Goal: Task Accomplishment & Management: Use online tool/utility

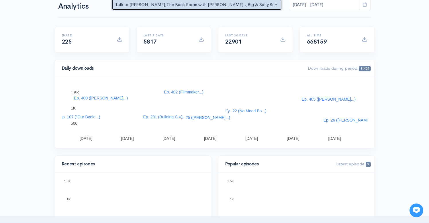
click at [221, 7] on div "Talk to [PERSON_NAME] , The Back Room with [PERSON_NAME].. , Big & Salty , Seri…" at bounding box center [194, 4] width 158 height 7
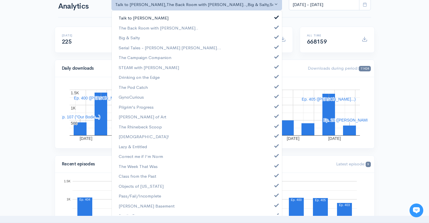
click at [275, 15] on span at bounding box center [276, 16] width 2 height 4
select select "10316"
click at [275, 38] on span at bounding box center [276, 36] width 2 height 4
click at [275, 45] on span at bounding box center [276, 46] width 2 height 4
click at [275, 58] on span at bounding box center [276, 56] width 2 height 4
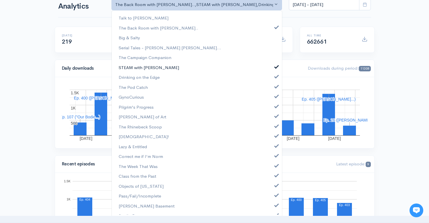
click at [272, 68] on link "STEAM with [PERSON_NAME]" at bounding box center [197, 67] width 170 height 10
click at [275, 76] on span at bounding box center [276, 76] width 2 height 4
click at [272, 88] on link "The Pod Catch" at bounding box center [197, 87] width 170 height 10
click at [272, 98] on link "GynoCurious" at bounding box center [197, 97] width 170 height 10
click at [272, 108] on link "Pilgrim's Progress" at bounding box center [197, 107] width 170 height 10
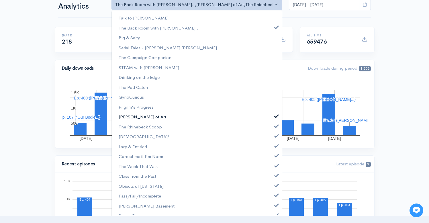
click at [275, 116] on span at bounding box center [276, 115] width 2 height 4
click at [275, 126] on span at bounding box center [276, 125] width 2 height 4
click at [272, 139] on link "[DEMOGRAPHIC_DATA]!" at bounding box center [197, 136] width 170 height 10
click at [272, 149] on link "Lazy & Entitled" at bounding box center [197, 146] width 170 height 10
click at [275, 155] on span at bounding box center [276, 155] width 2 height 4
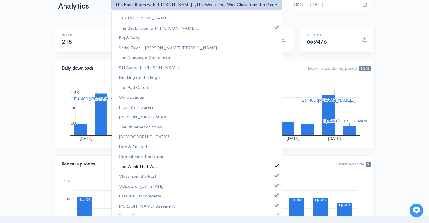
click at [275, 165] on span at bounding box center [276, 165] width 2 height 4
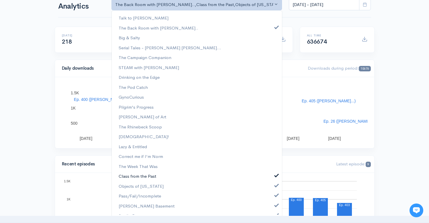
click at [275, 174] on span at bounding box center [276, 174] width 2 height 4
click at [271, 187] on link "Objects of [US_STATE]" at bounding box center [197, 186] width 170 height 10
click at [271, 198] on link "Pass/Fail/Incomplete" at bounding box center [197, 196] width 170 height 10
click at [275, 206] on span at bounding box center [276, 204] width 2 height 4
click at [275, 214] on span at bounding box center [276, 214] width 2 height 4
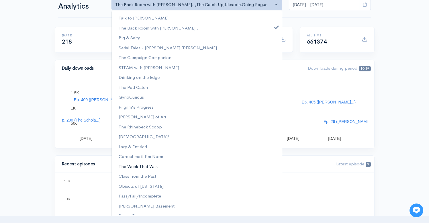
scroll to position [36, 0]
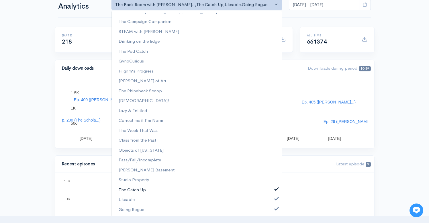
click at [275, 186] on span at bounding box center [276, 188] width 2 height 4
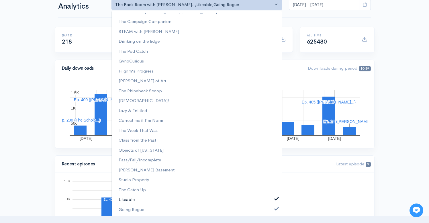
click at [275, 199] on span at bounding box center [276, 198] width 2 height 4
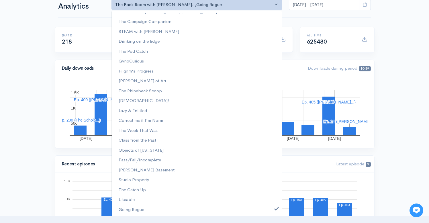
click at [273, 215] on div "Talk to [PERSON_NAME] The Back Room with [PERSON_NAME].. Big & Salty Serial Tal…" at bounding box center [196, 113] width 171 height 206
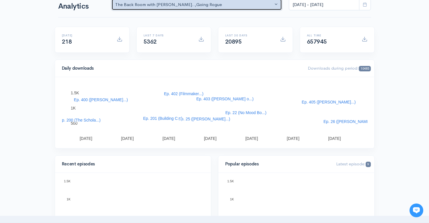
click at [277, 8] on button "The Back Room with [PERSON_NAME].. , Going Rogue" at bounding box center [196, 5] width 171 height 12
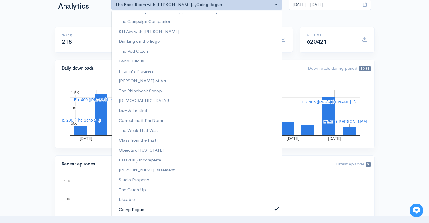
click at [275, 209] on span at bounding box center [276, 208] width 2 height 4
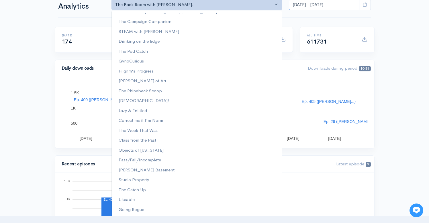
click at [314, 5] on input "[DATE] - [DATE]" at bounding box center [324, 5] width 70 height 12
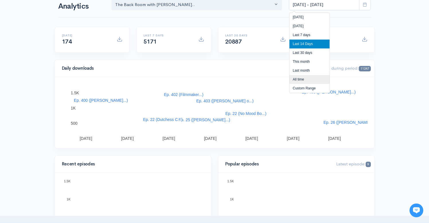
click at [296, 80] on li "All time" at bounding box center [309, 79] width 40 height 9
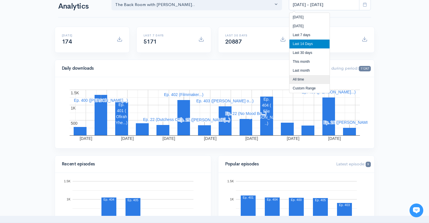
type input "[DATE] - [DATE]"
